Goal: Navigation & Orientation: Find specific page/section

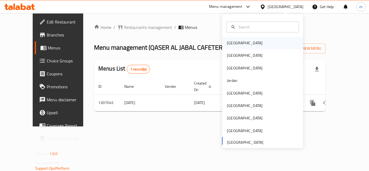
click at [247, 47] on div "Bahrain" at bounding box center [262, 43] width 81 height 12
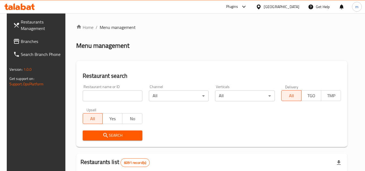
click at [24, 36] on link "Branches" at bounding box center [38, 41] width 59 height 13
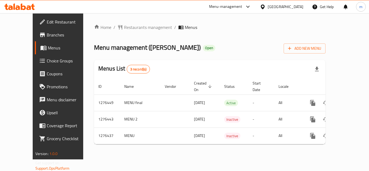
click at [291, 9] on div "Bahrain" at bounding box center [286, 7] width 36 height 6
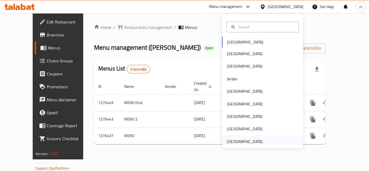
click at [247, 144] on div "[GEOGRAPHIC_DATA]" at bounding box center [245, 142] width 36 height 6
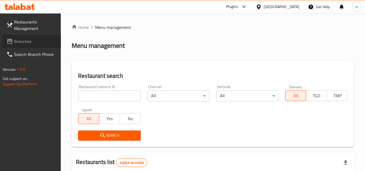
click at [16, 39] on span "Branches" at bounding box center [35, 41] width 43 height 6
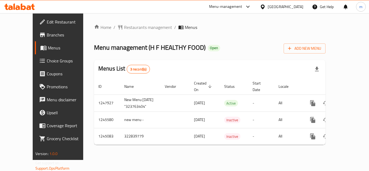
click at [278, 9] on div "[GEOGRAPHIC_DATA]" at bounding box center [286, 7] width 36 height 6
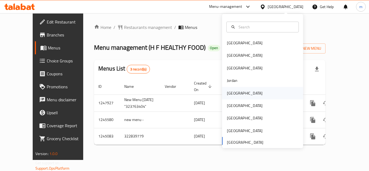
click at [236, 94] on div "Kuwait" at bounding box center [245, 93] width 44 height 12
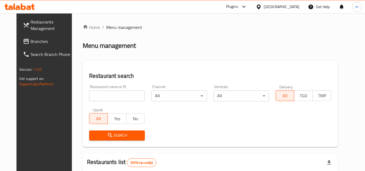
click at [31, 41] on span "Branches" at bounding box center [52, 41] width 43 height 6
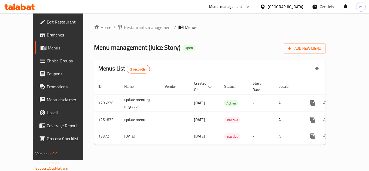
click at [186, 42] on div "Menu management ( Juice Story ) Open Add New Menu" at bounding box center [210, 47] width 232 height 12
click at [140, 31] on span "Restaurants management" at bounding box center [148, 27] width 48 height 6
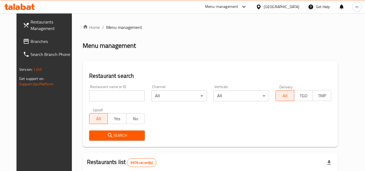
click at [24, 42] on icon at bounding box center [26, 41] width 5 height 5
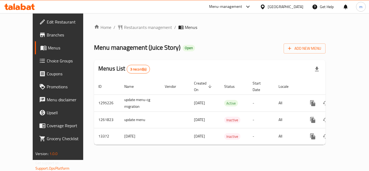
click at [265, 6] on icon at bounding box center [263, 6] width 4 height 5
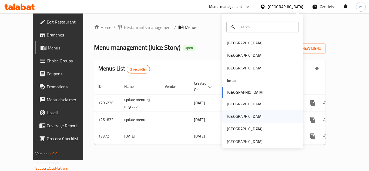
click at [234, 115] on div "[GEOGRAPHIC_DATA]" at bounding box center [245, 116] width 44 height 12
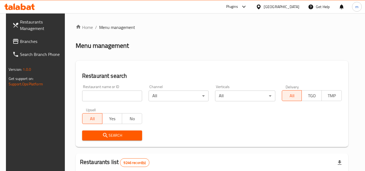
click at [20, 38] on span "Branches" at bounding box center [41, 41] width 43 height 6
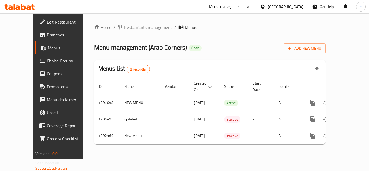
click at [47, 25] on span "Edit Restaurant" at bounding box center [68, 22] width 43 height 6
